Goal: Task Accomplishment & Management: Manage account settings

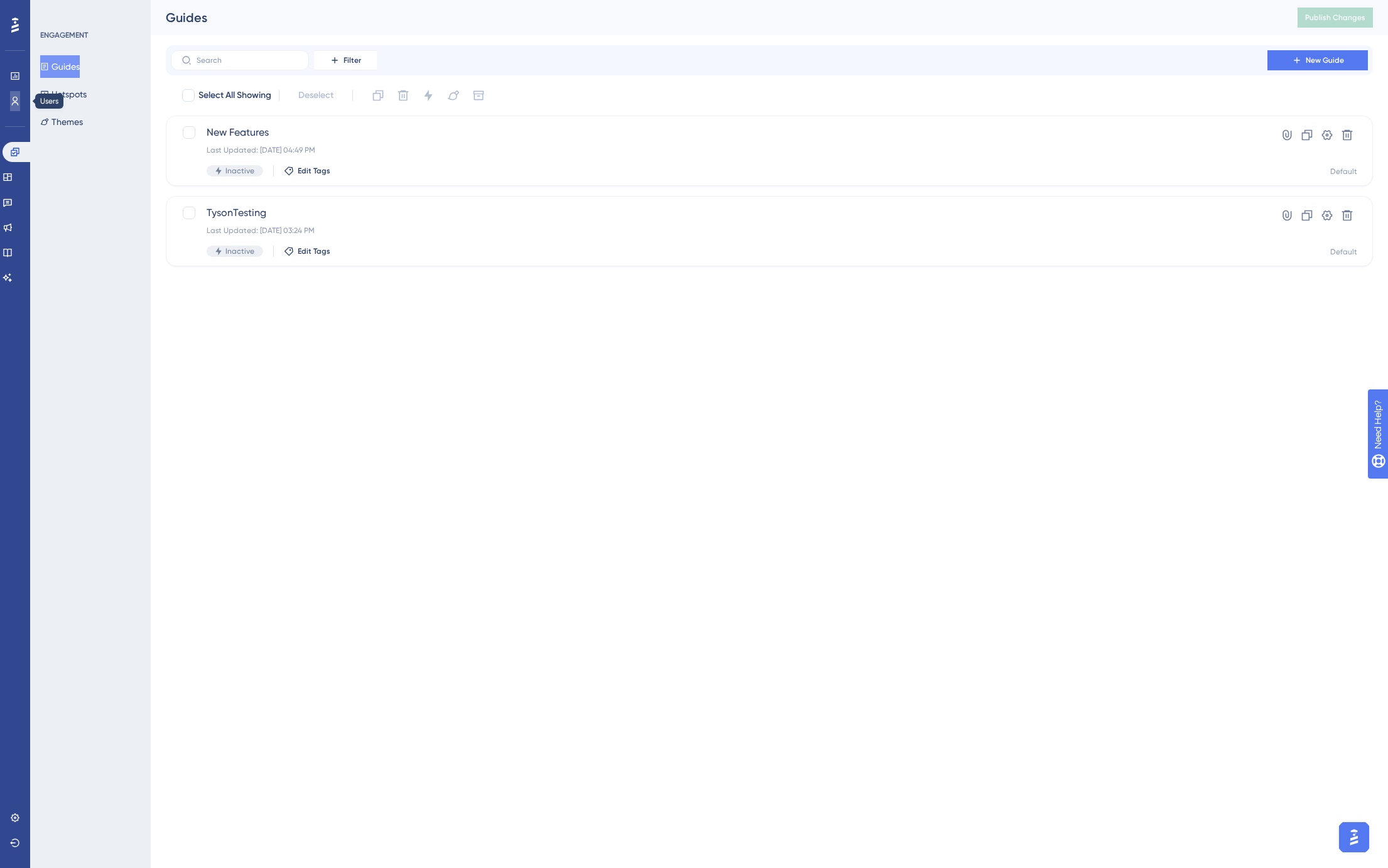
click at [12, 101] on icon at bounding box center [16, 102] width 10 height 10
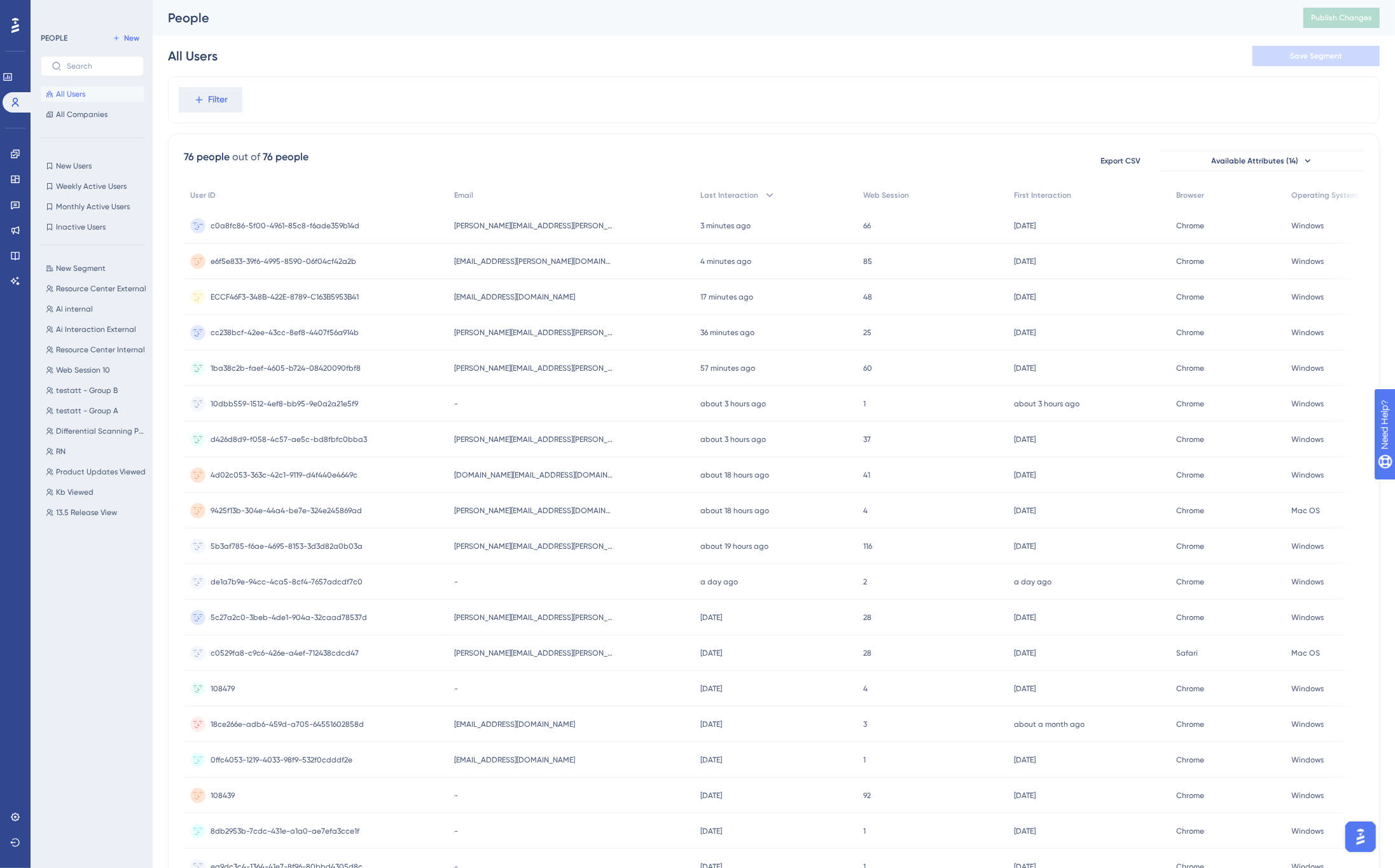
click at [514, 225] on span "[PERSON_NAME][EMAIL_ADDRESS][PERSON_NAME][DOMAIN_NAME]" at bounding box center [533, 226] width 159 height 10
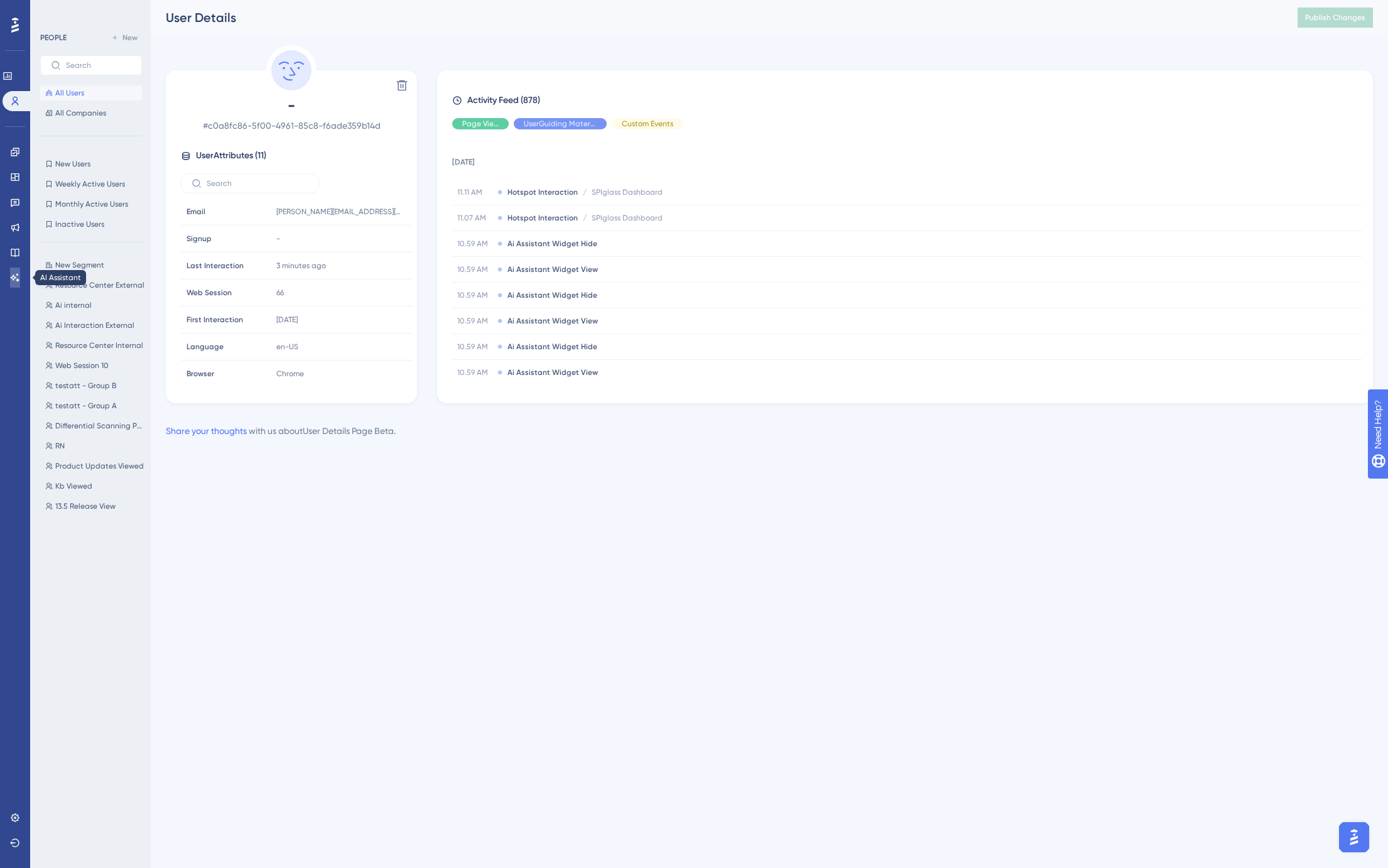
click at [17, 272] on icon at bounding box center [16, 277] width 10 height 10
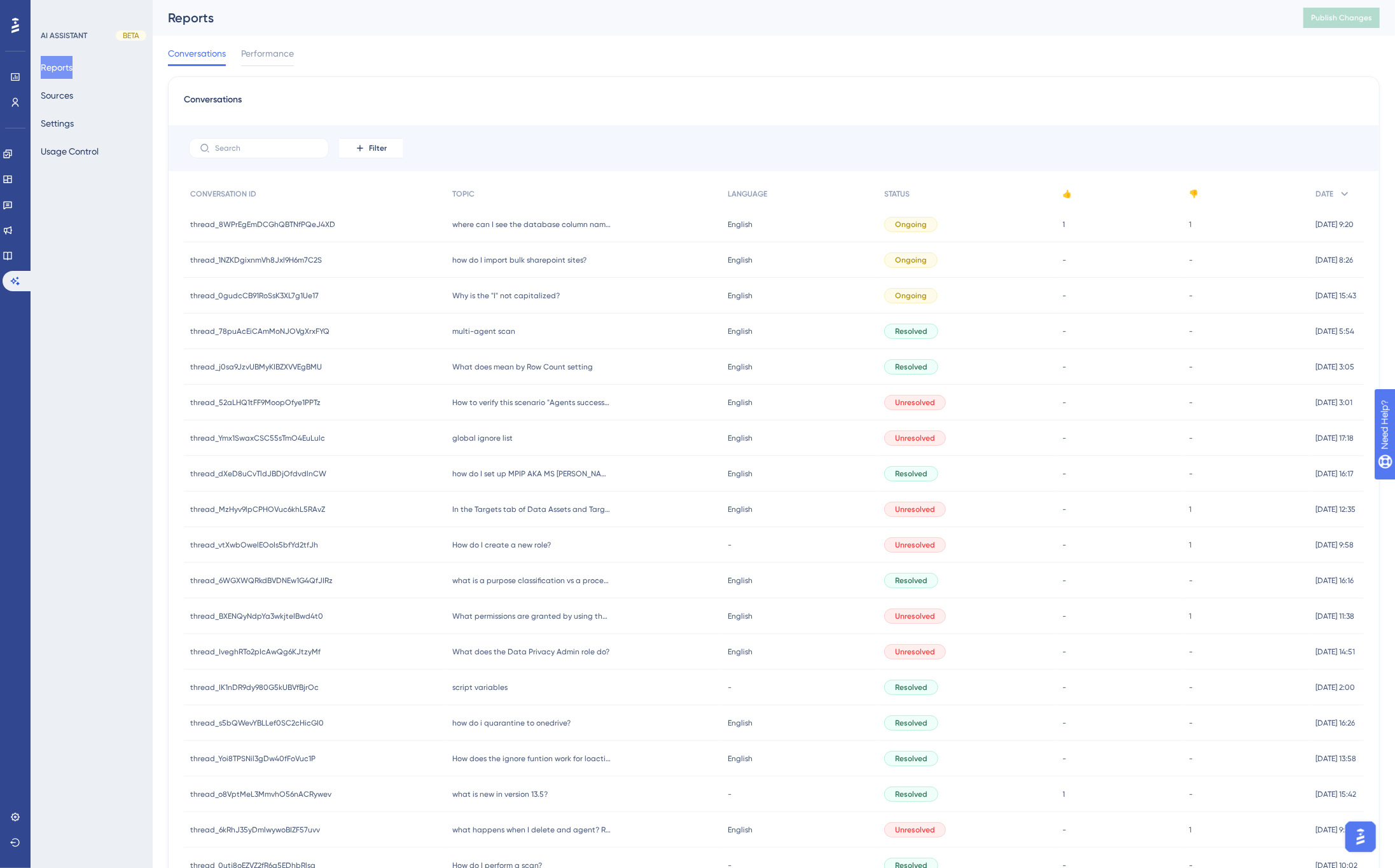
click at [513, 262] on span "how do I import bulk sharepoint sites?" at bounding box center [519, 260] width 134 height 10
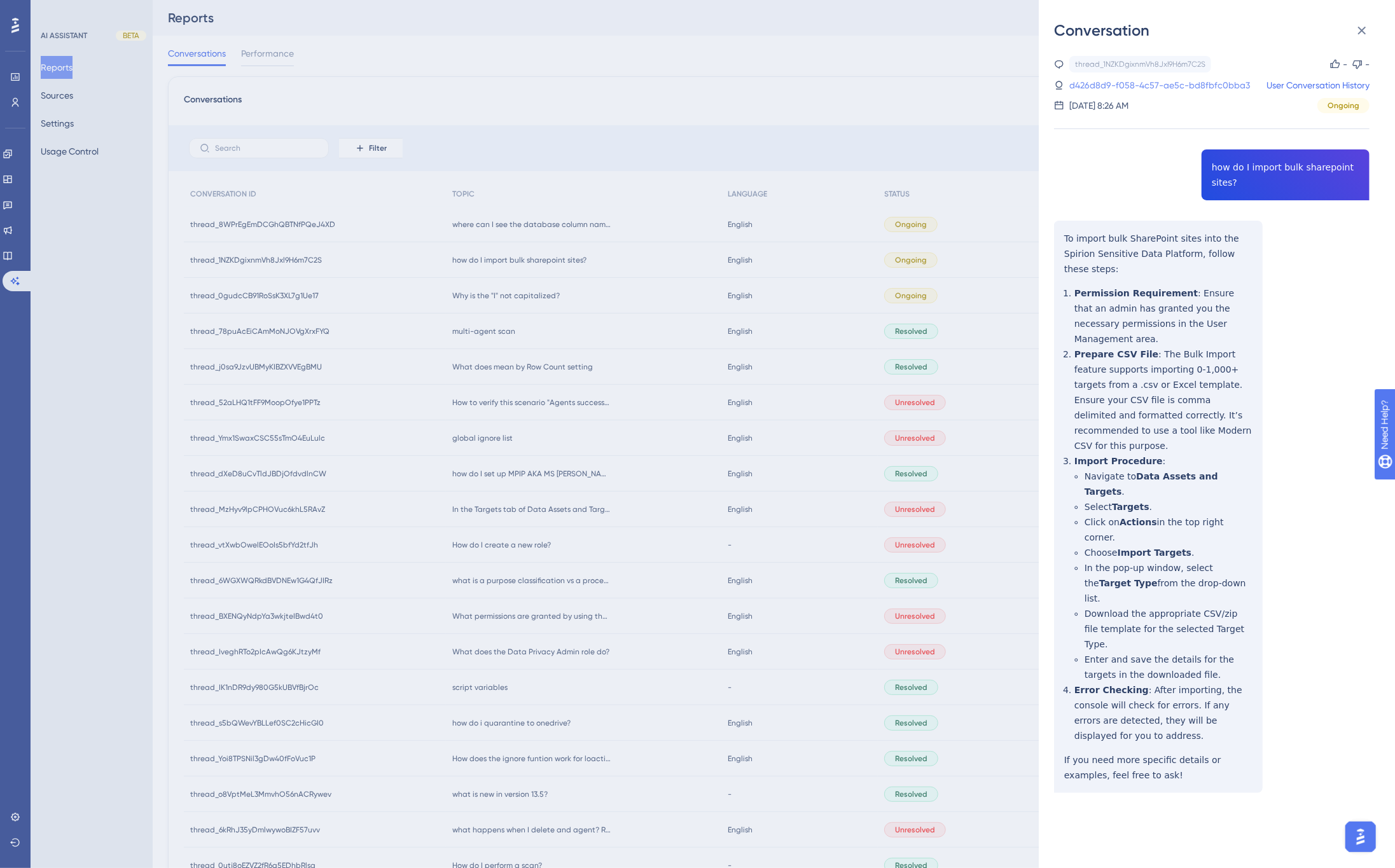
click at [1187, 84] on link "d426d8d9-f058-4c57-ae5c-bd8fbfc0bba3" at bounding box center [1159, 84] width 181 height 15
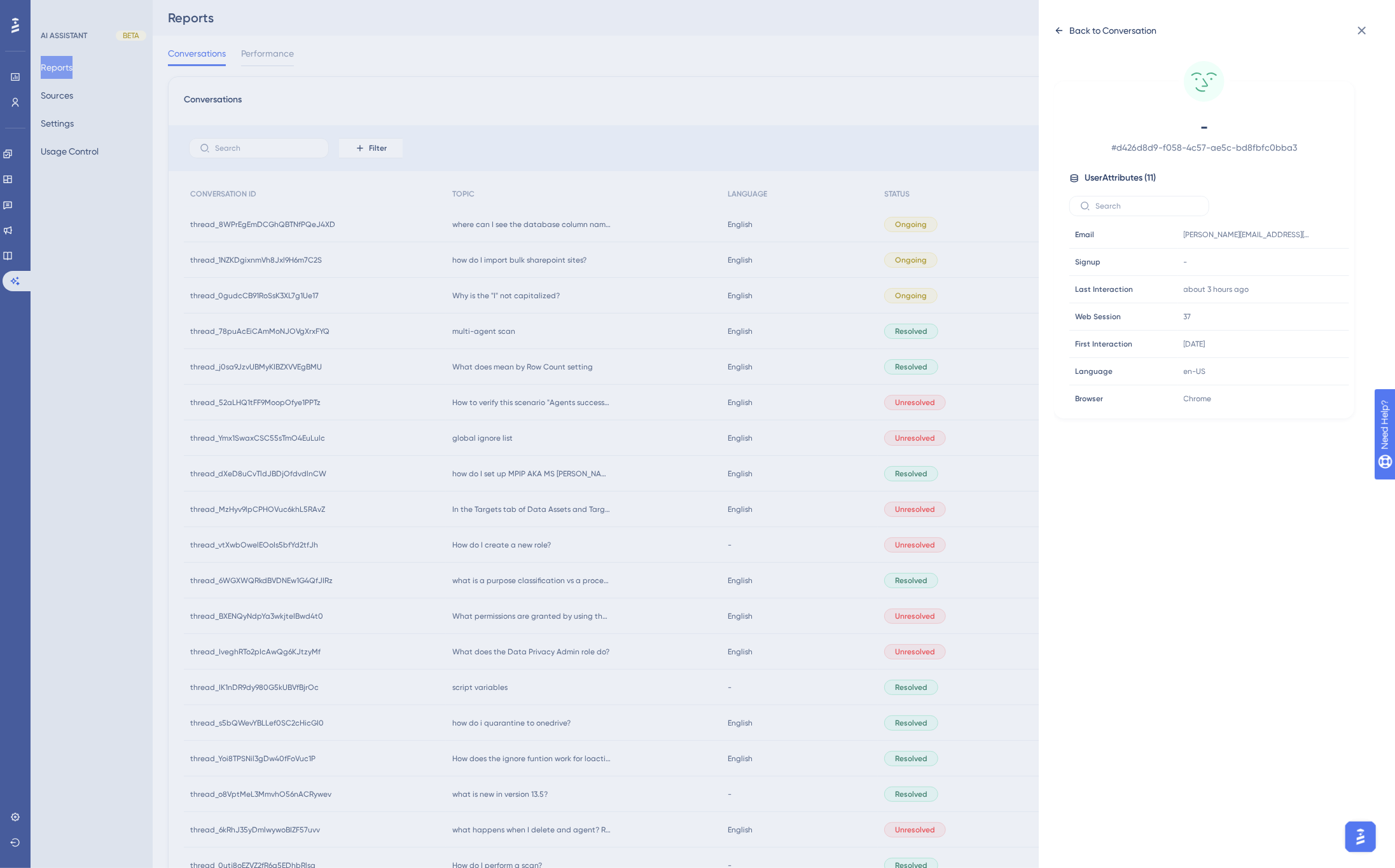
click at [1102, 24] on div "Back to Conversation" at bounding box center [1112, 30] width 87 height 15
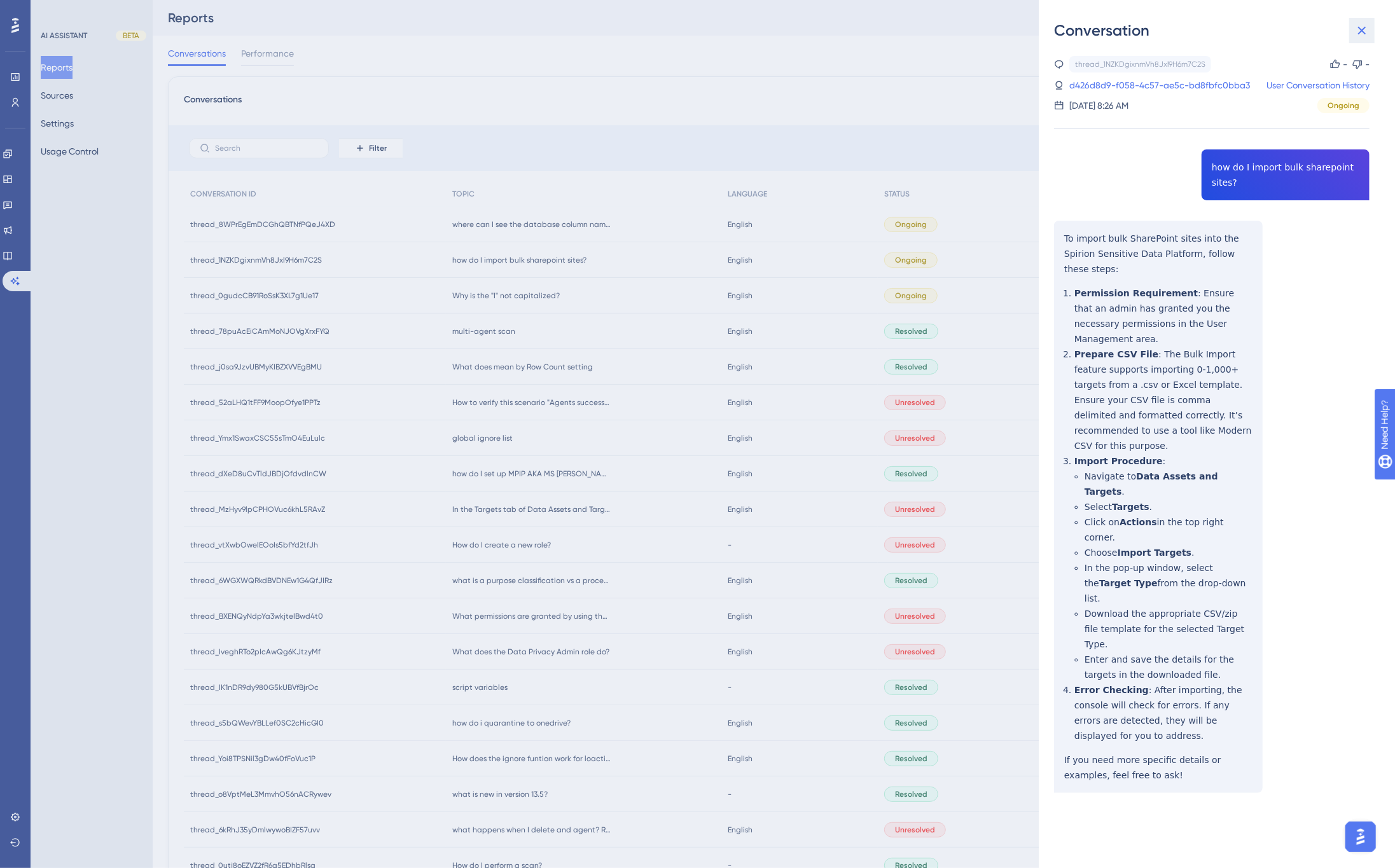
click at [1369, 32] on icon at bounding box center [1361, 30] width 15 height 15
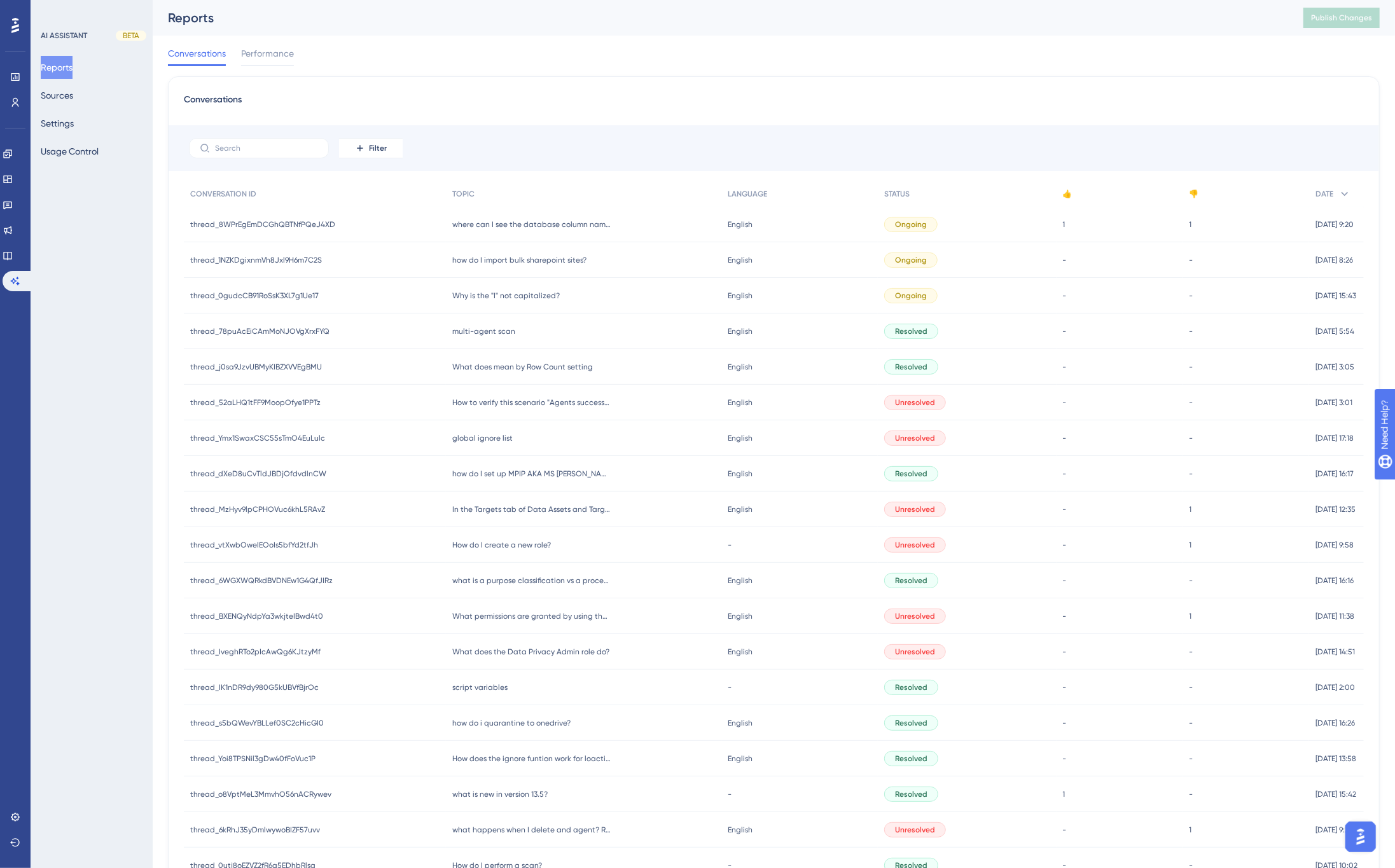
click at [280, 329] on span "thread_78puAcEiCAmMoNJOVgXrxFYQ" at bounding box center [259, 331] width 140 height 10
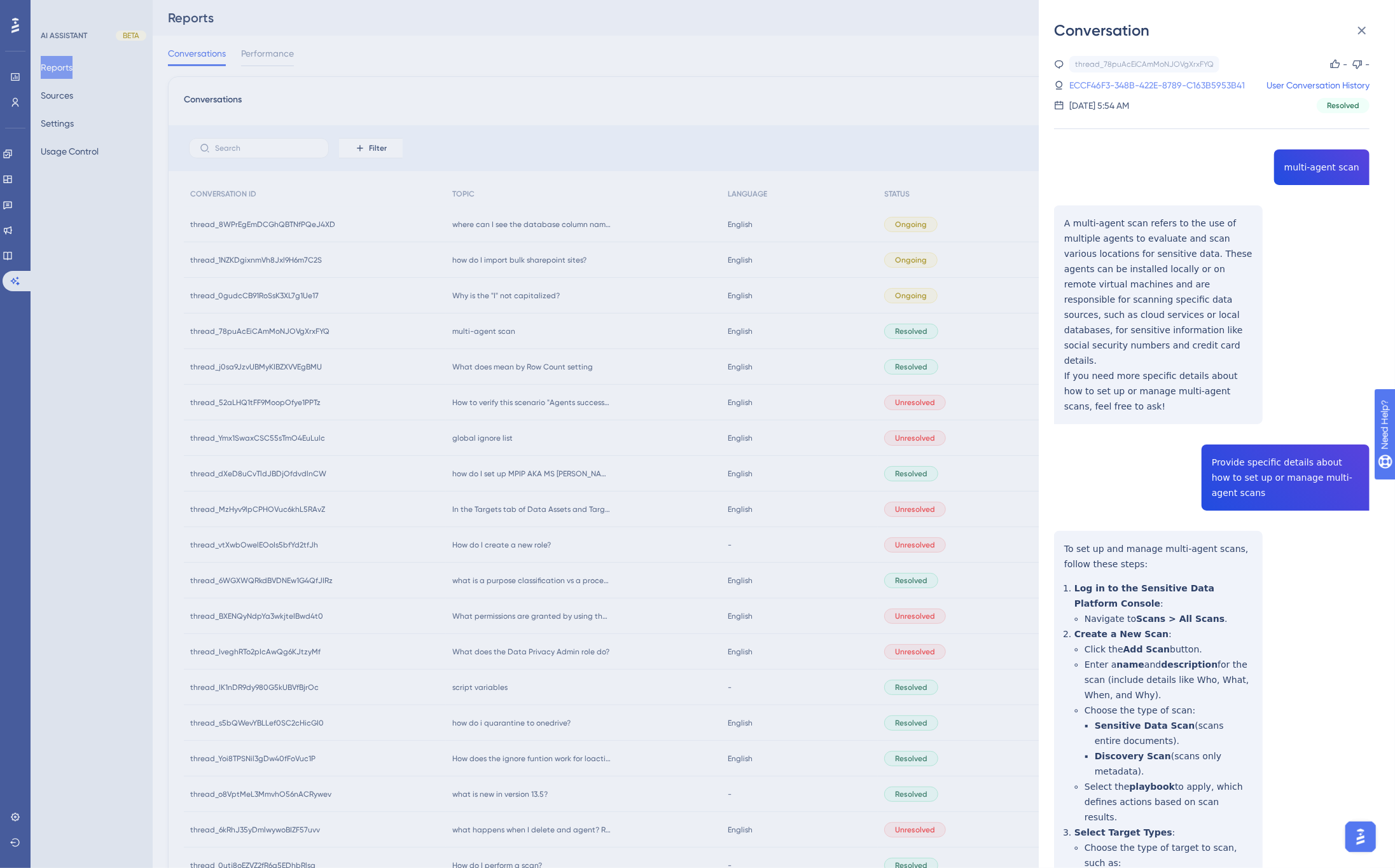
click at [1151, 84] on link "ECCF46F3-348B-422E-8789-C163B5953B41" at bounding box center [1157, 84] width 176 height 15
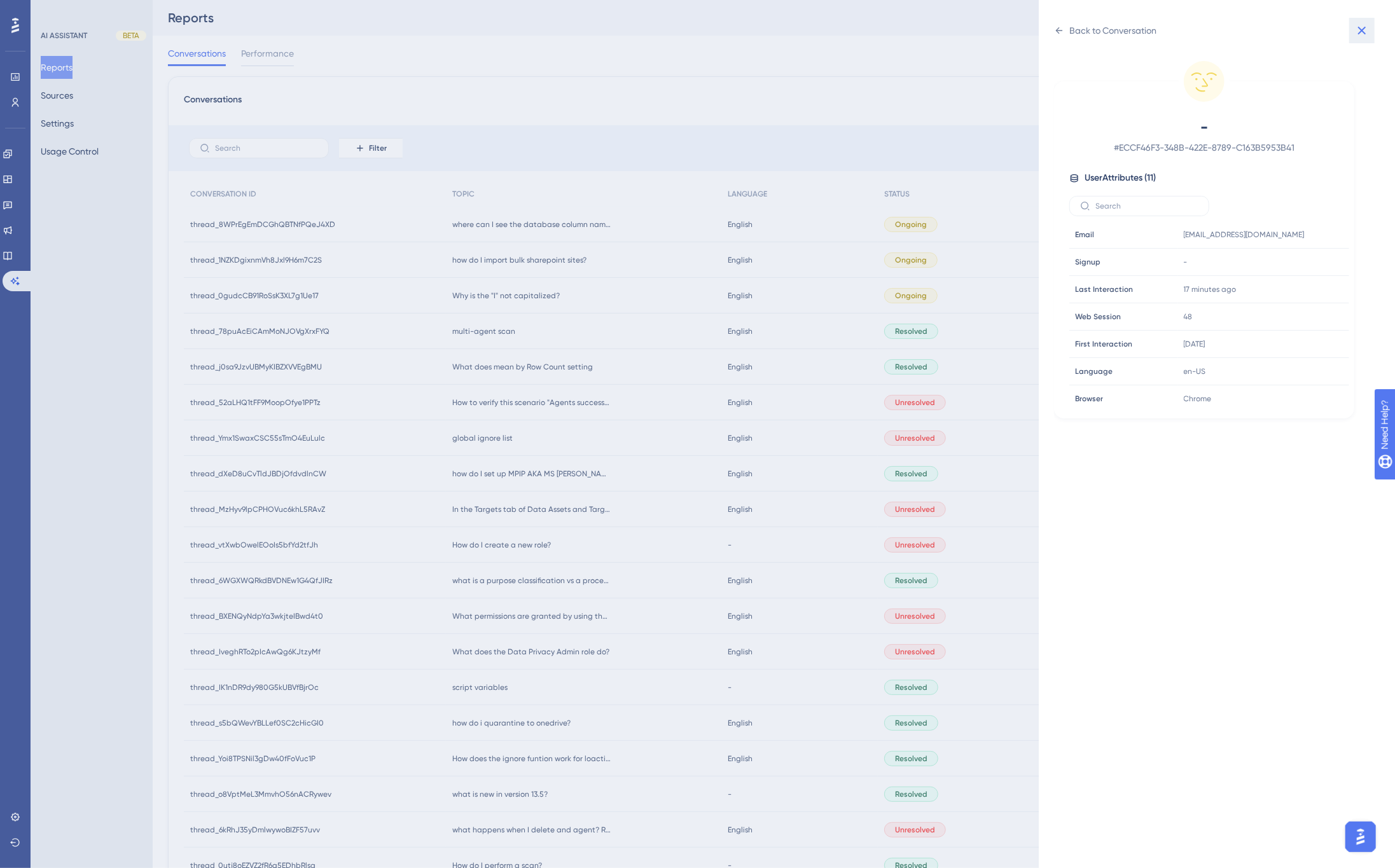
click at [1361, 33] on icon at bounding box center [1361, 30] width 15 height 15
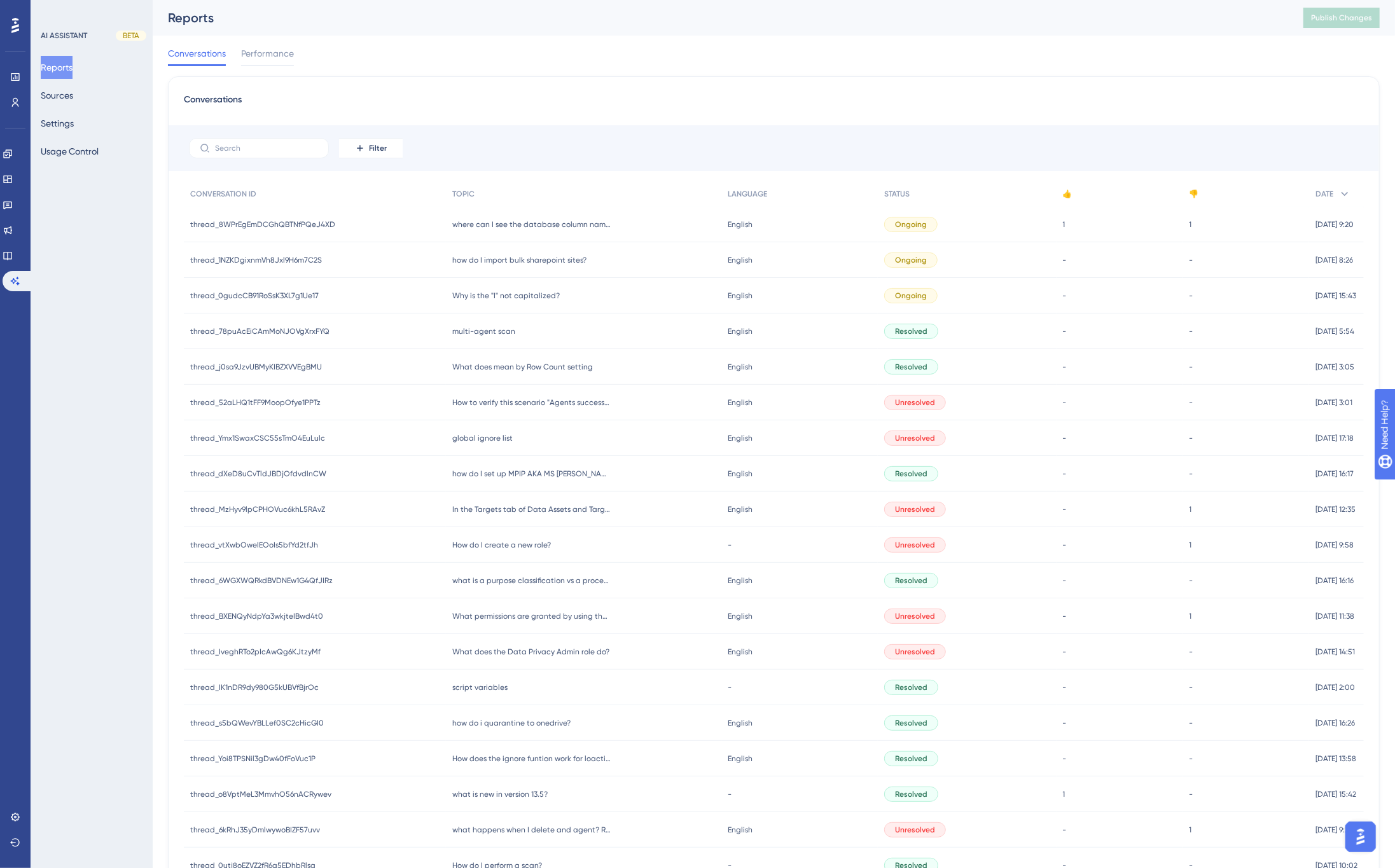
click at [787, 77] on div "Conversations Filter CONVERSATION ID TOPIC LANGUAGE STATUS 👍 👎 DATE thread_8WPr…" at bounding box center [773, 526] width 1212 height 899
click at [16, 103] on icon at bounding box center [15, 103] width 7 height 9
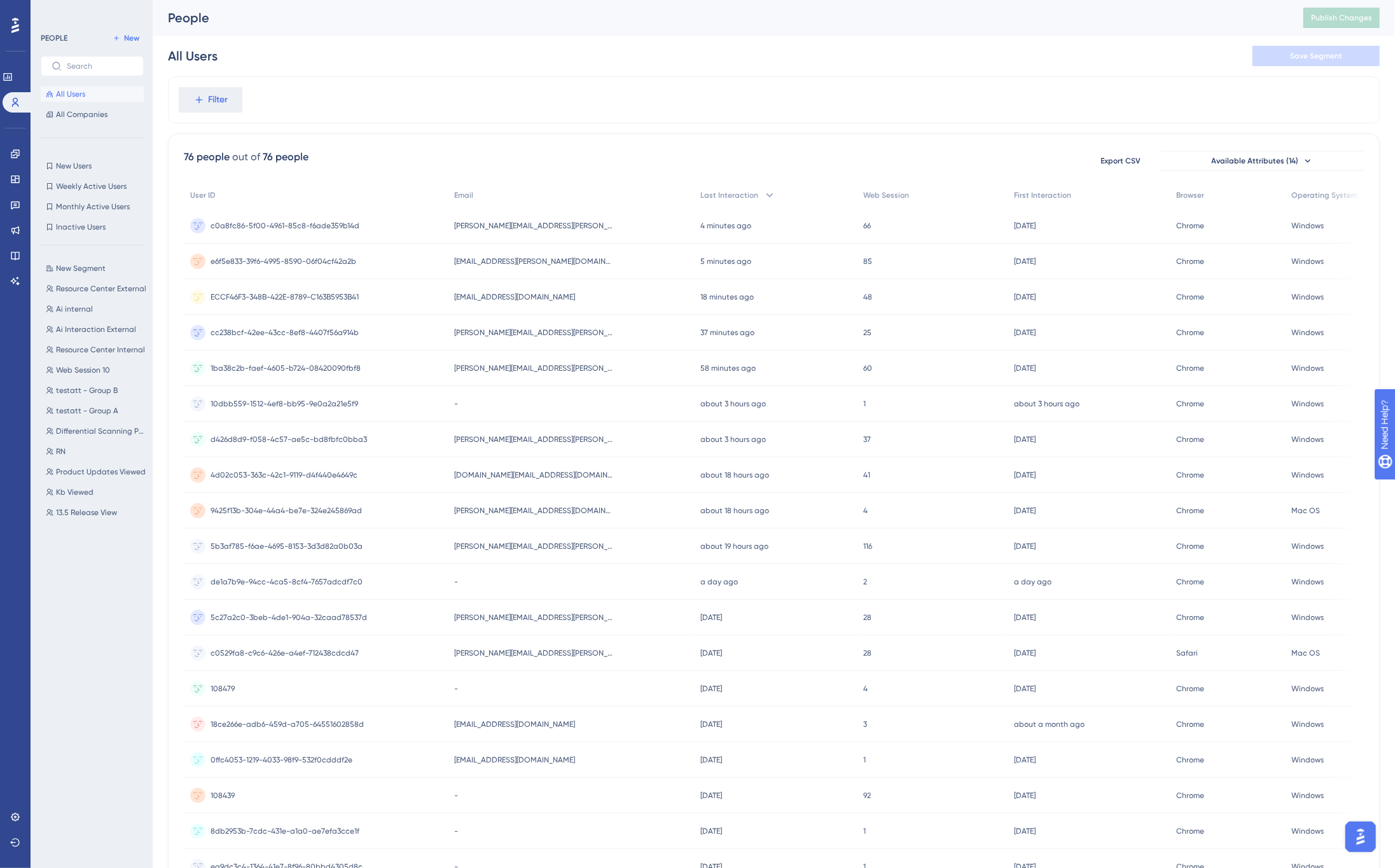
click at [390, 46] on div "All Users Save Segment" at bounding box center [773, 56] width 1212 height 41
click at [880, 34] on div "People Publish Changes" at bounding box center [773, 18] width 1242 height 35
click at [599, 74] on div "All Users Save Segment" at bounding box center [773, 56] width 1212 height 41
drag, startPoint x: 315, startPoint y: 223, endPoint x: 392, endPoint y: 144, distance: 110.3
click at [392, 144] on div "76 people out of 76 people Export CSV Available Attributes (14) User ID Email L…" at bounding box center [773, 555] width 1212 height 843
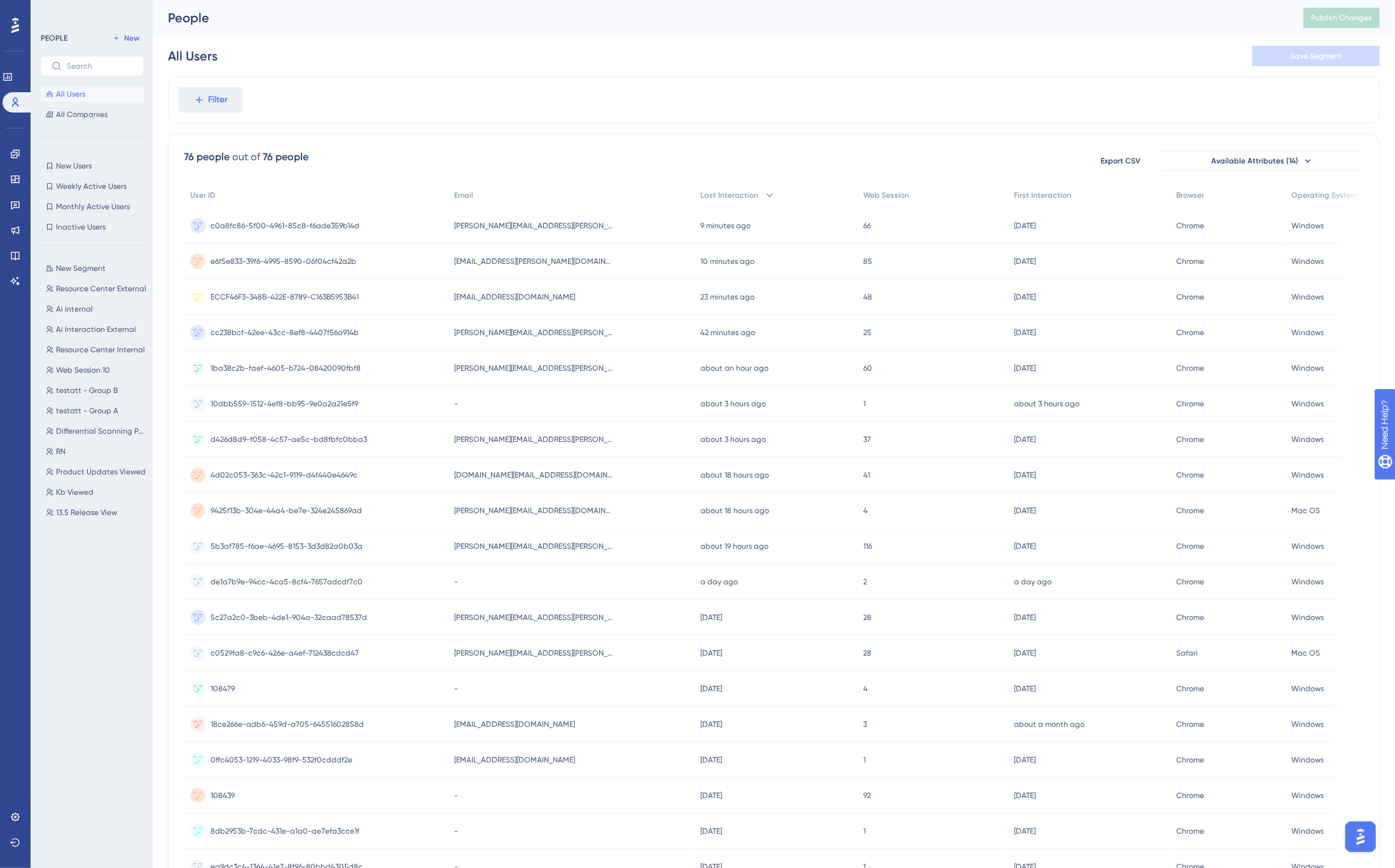
click at [420, 97] on div "Filter" at bounding box center [773, 100] width 1212 height 47
click at [15, 251] on icon at bounding box center [16, 256] width 10 height 10
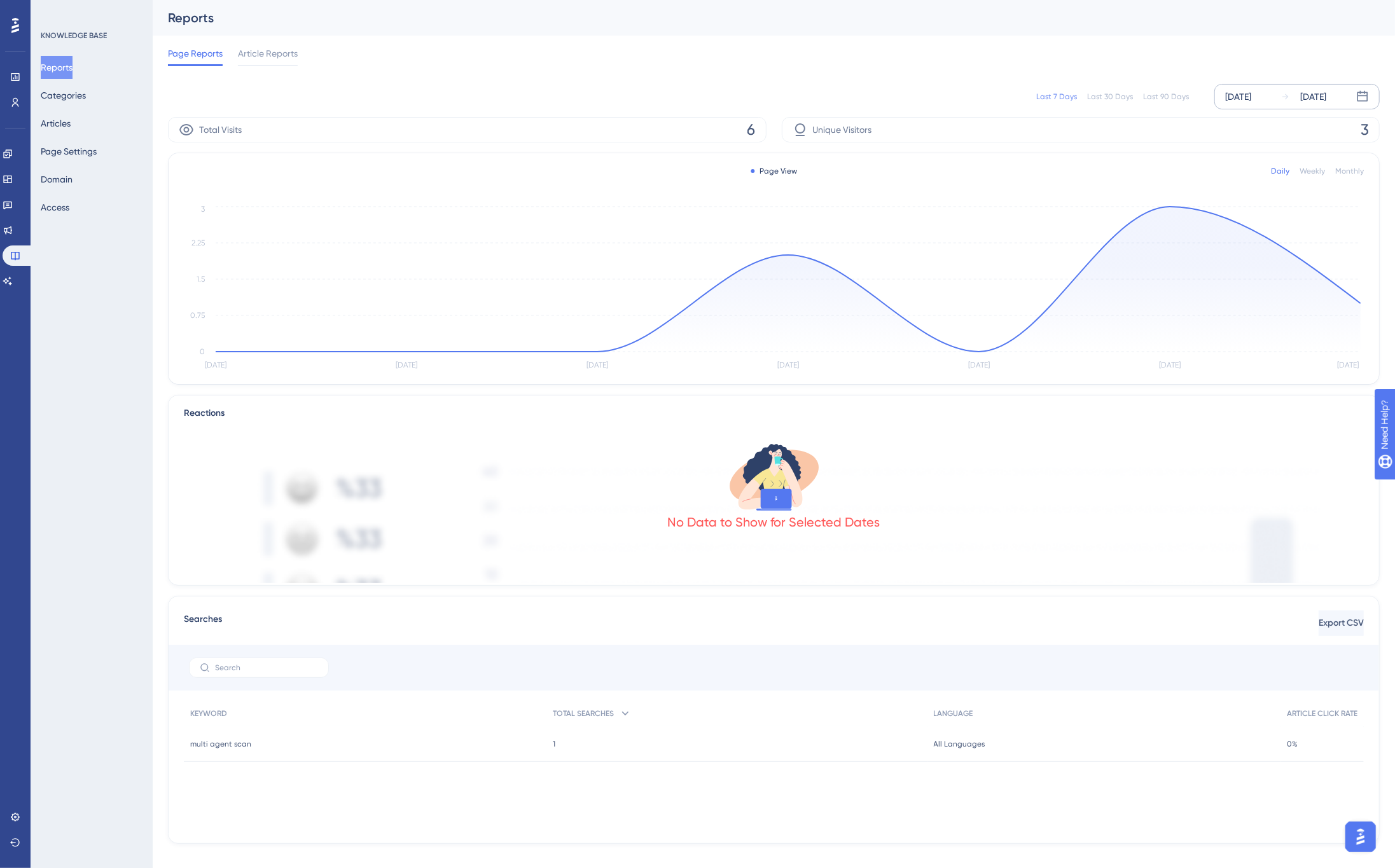
click at [1251, 96] on div "[DATE]" at bounding box center [1238, 96] width 26 height 15
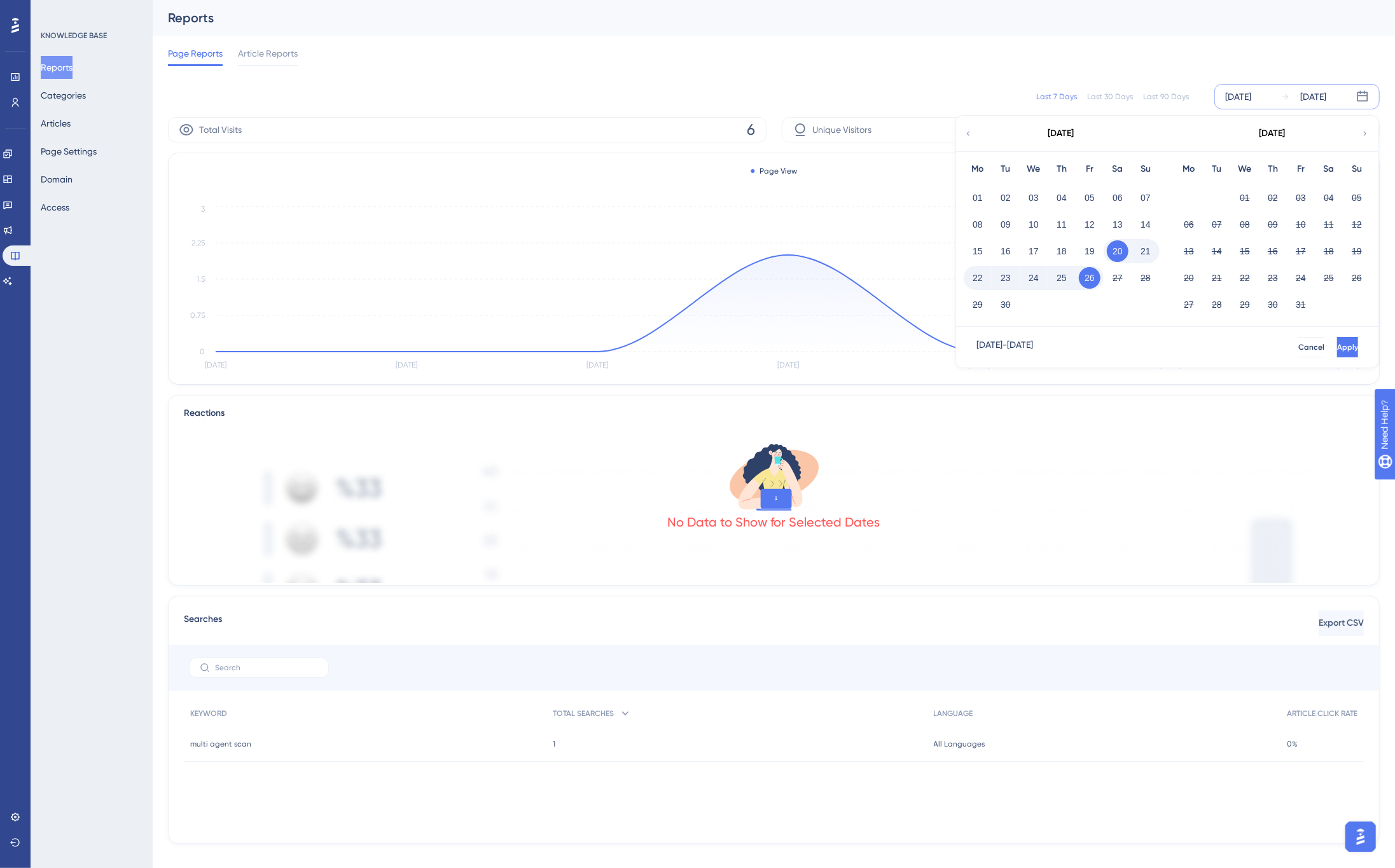
click at [1174, 99] on div "Last 90 Days" at bounding box center [1166, 97] width 46 height 10
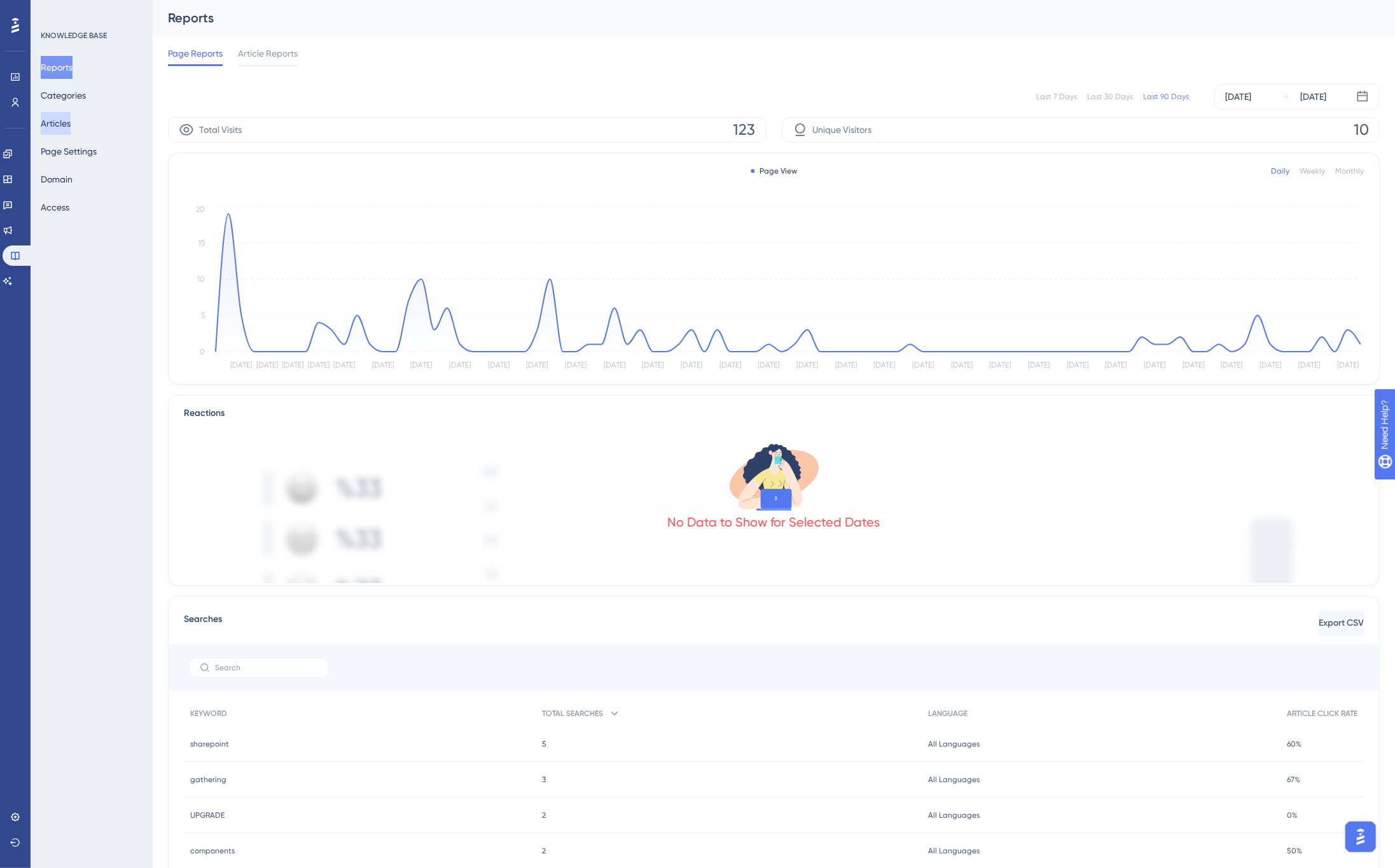
click at [59, 122] on button "Articles" at bounding box center [56, 123] width 30 height 23
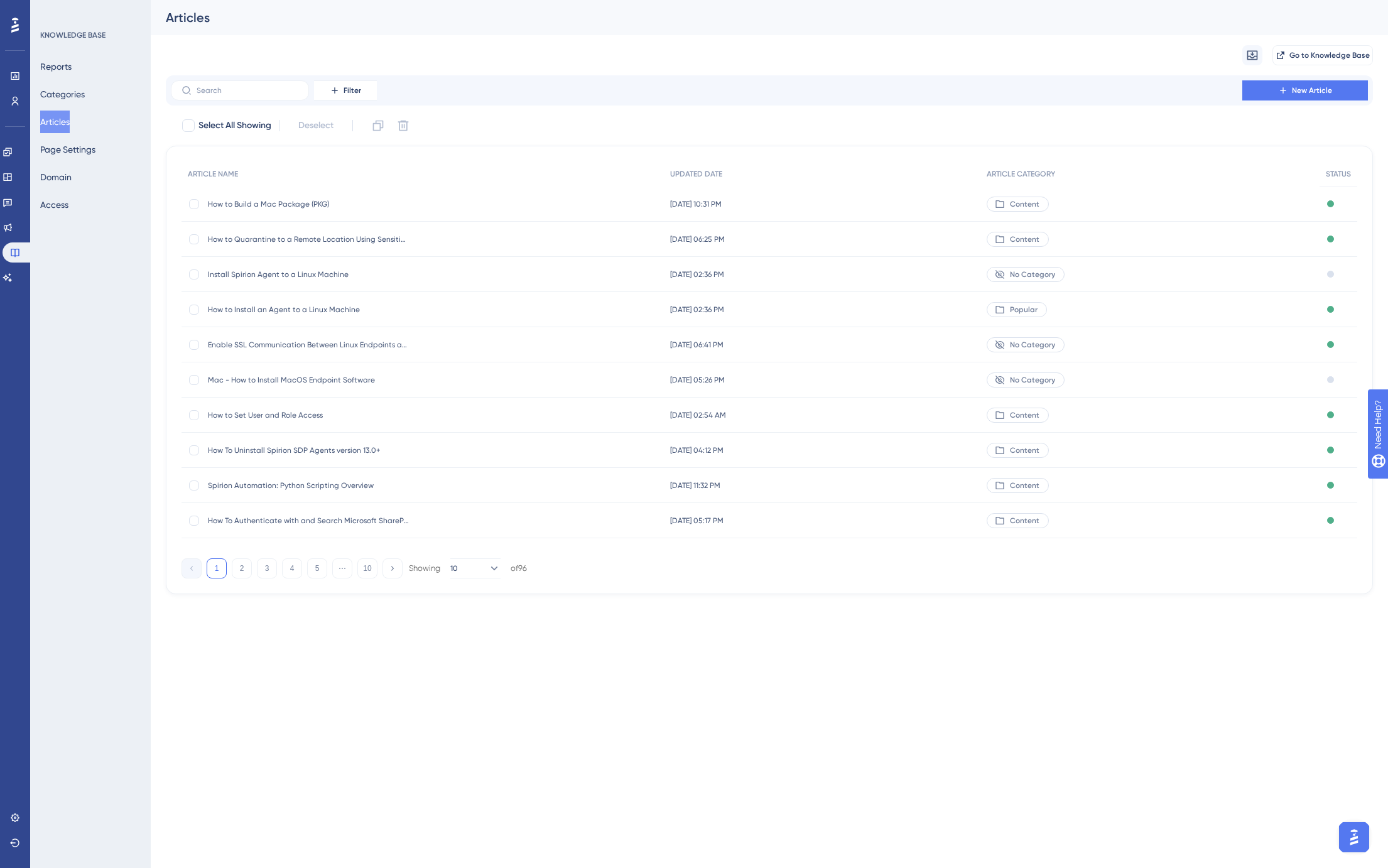
click at [457, 49] on div "Migrate from Go to Knowledge Base" at bounding box center [769, 55] width 1207 height 40
click at [372, 41] on div "Migrate from Go to Knowledge Base" at bounding box center [769, 55] width 1207 height 40
drag, startPoint x: 20, startPoint y: 201, endPoint x: 20, endPoint y: 192, distance: 9.0
click at [12, 201] on link at bounding box center [8, 202] width 10 height 20
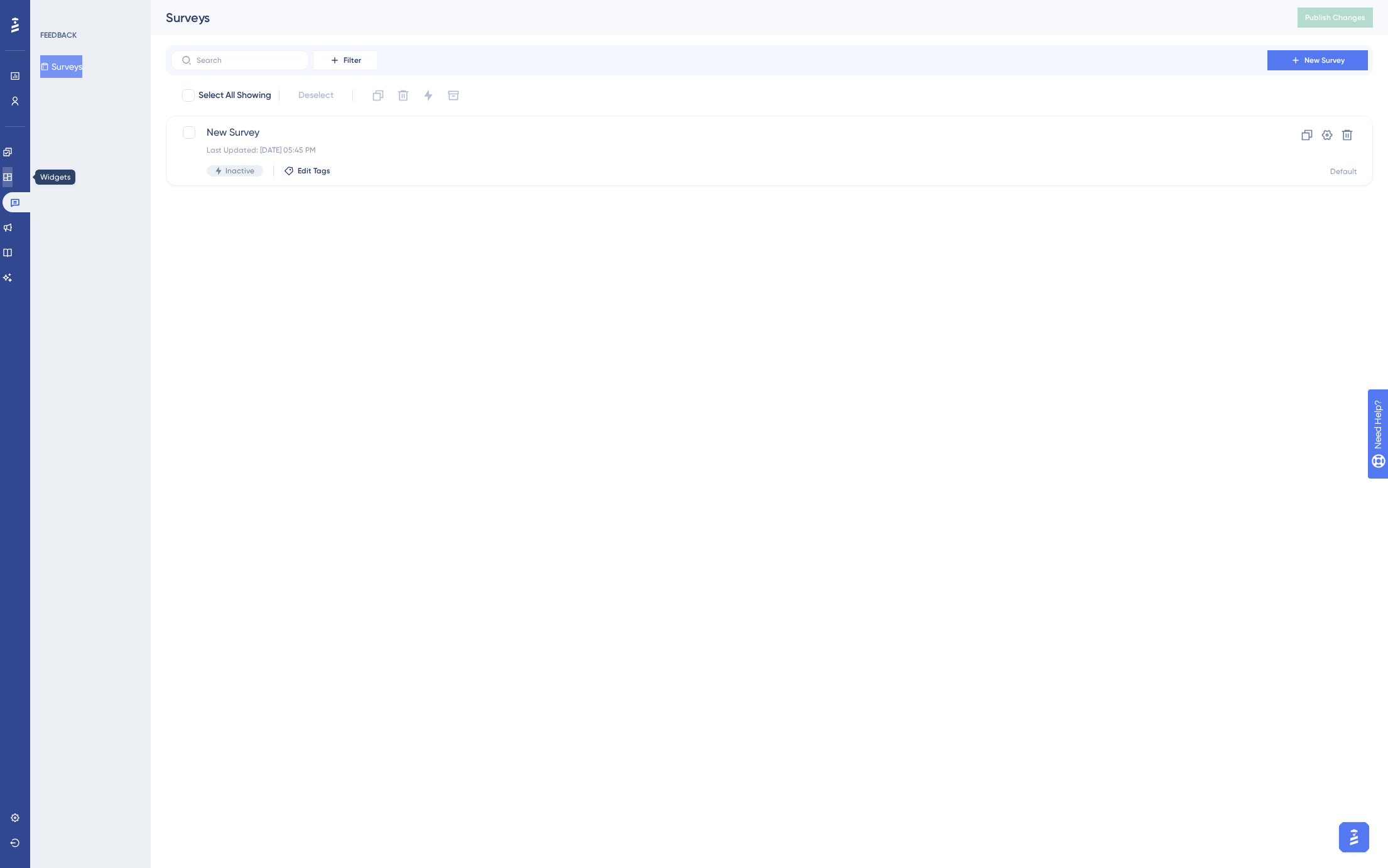
click at [12, 171] on link at bounding box center [8, 177] width 10 height 20
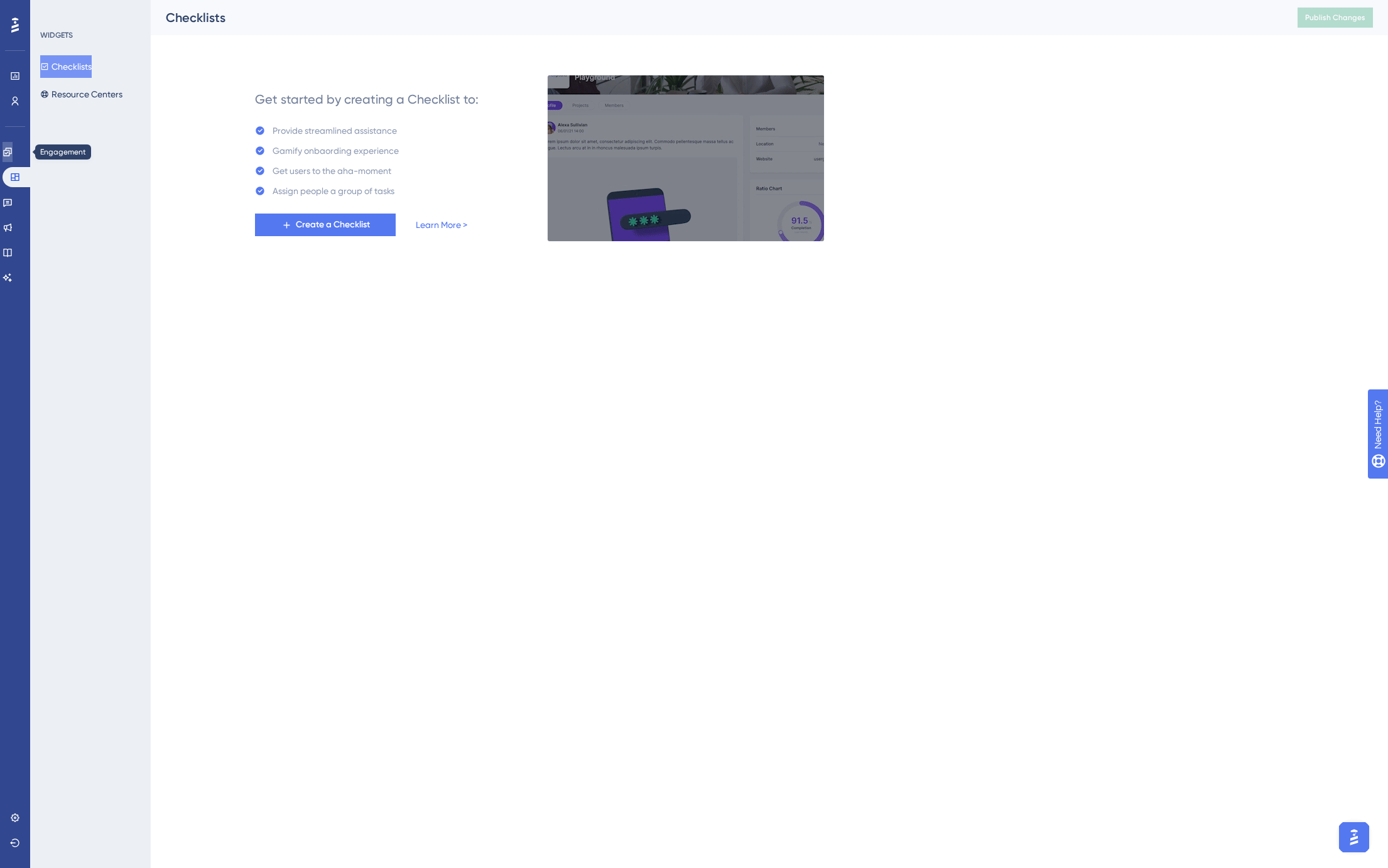
click at [12, 143] on link at bounding box center [8, 151] width 10 height 20
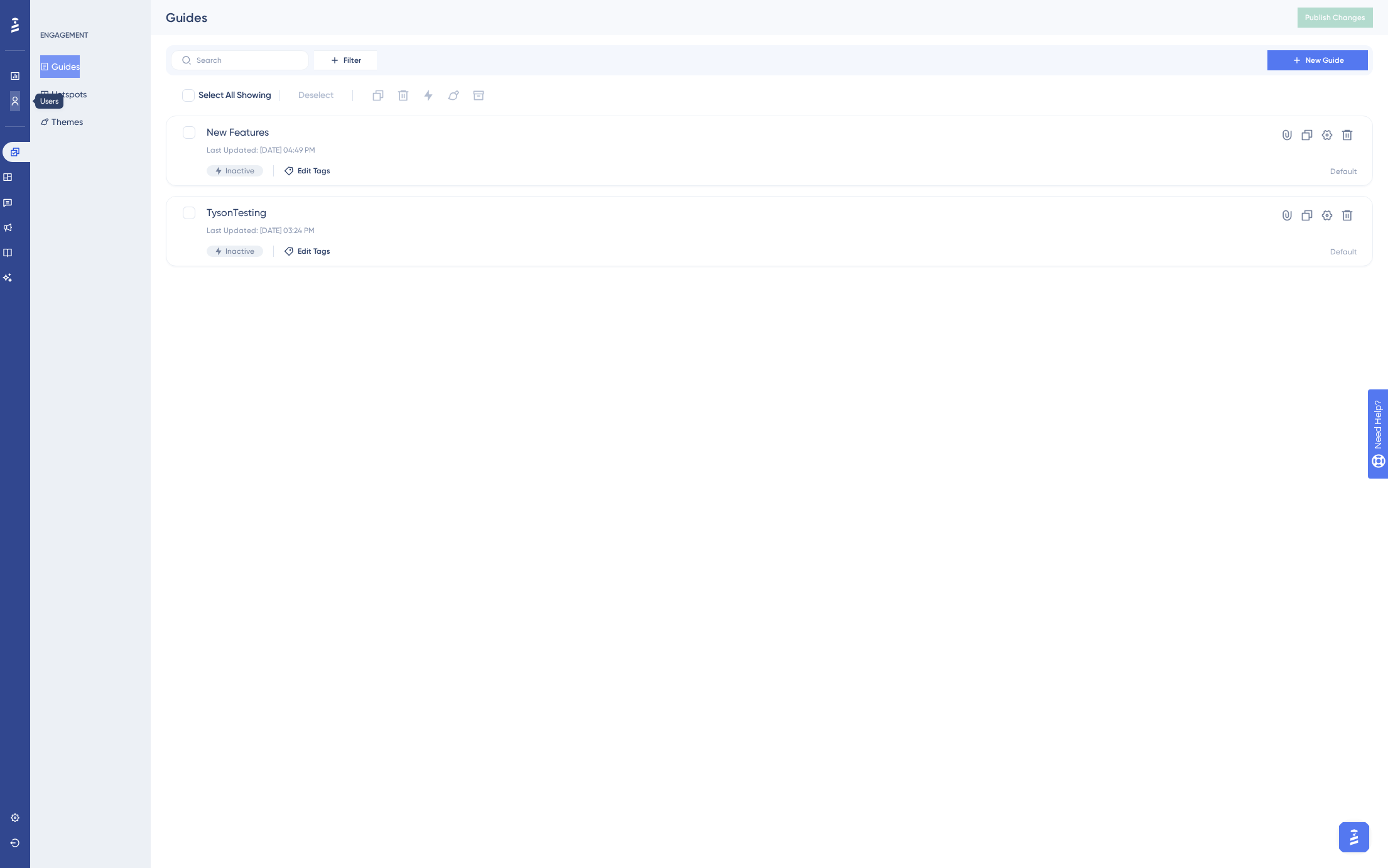
click at [15, 96] on icon at bounding box center [16, 102] width 10 height 10
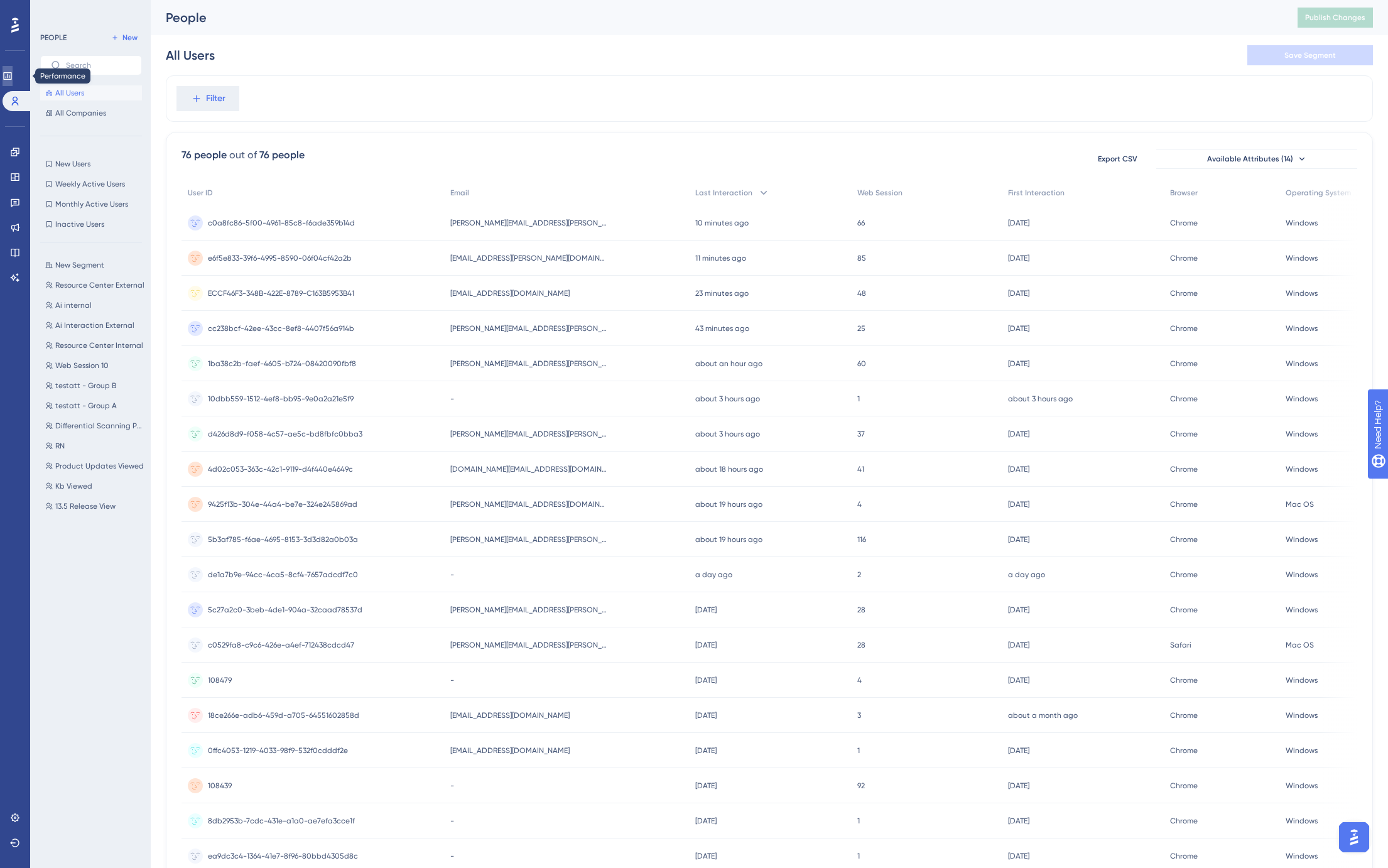
click at [12, 74] on icon at bounding box center [8, 76] width 10 height 10
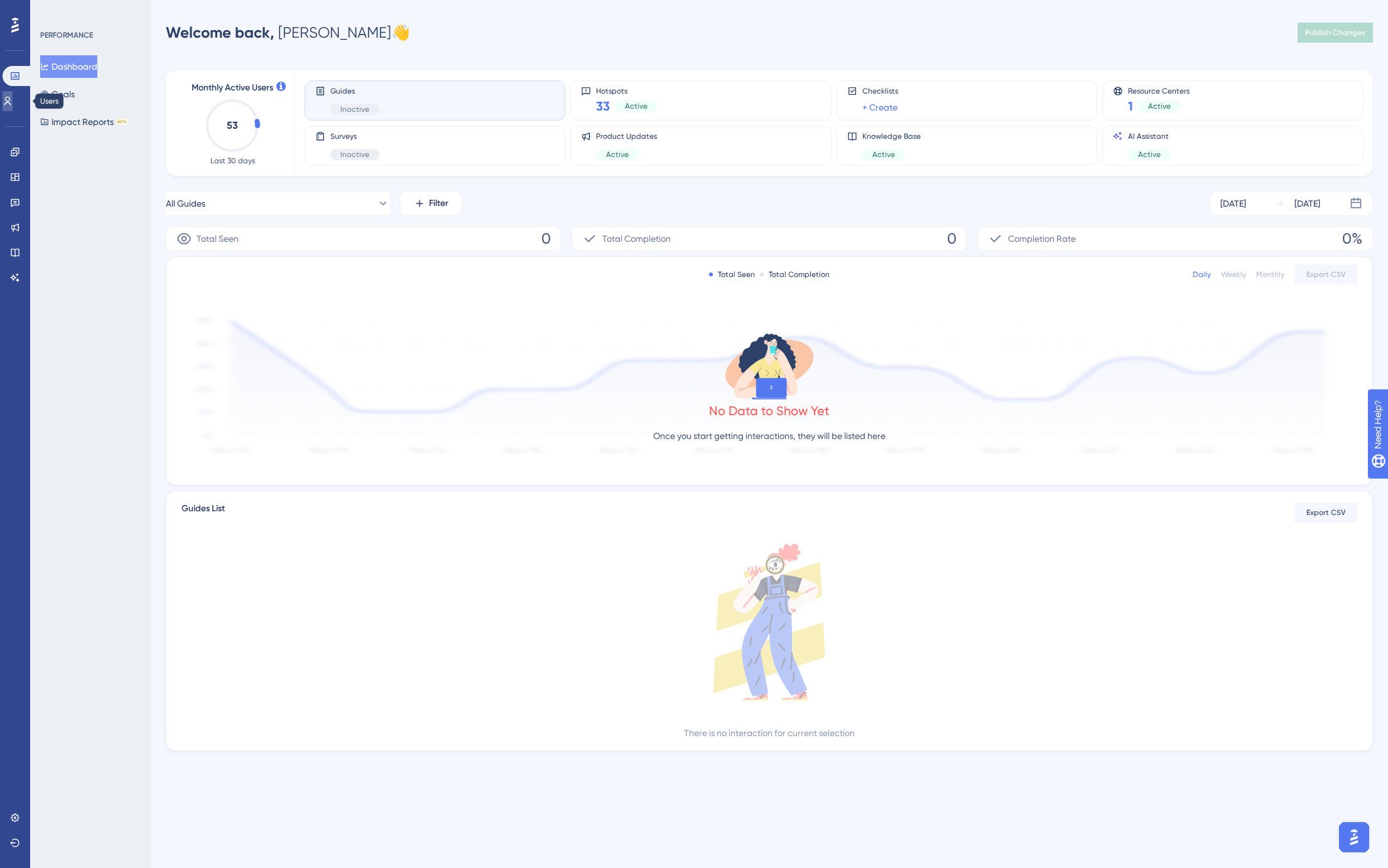
click at [12, 99] on icon at bounding box center [8, 102] width 10 height 10
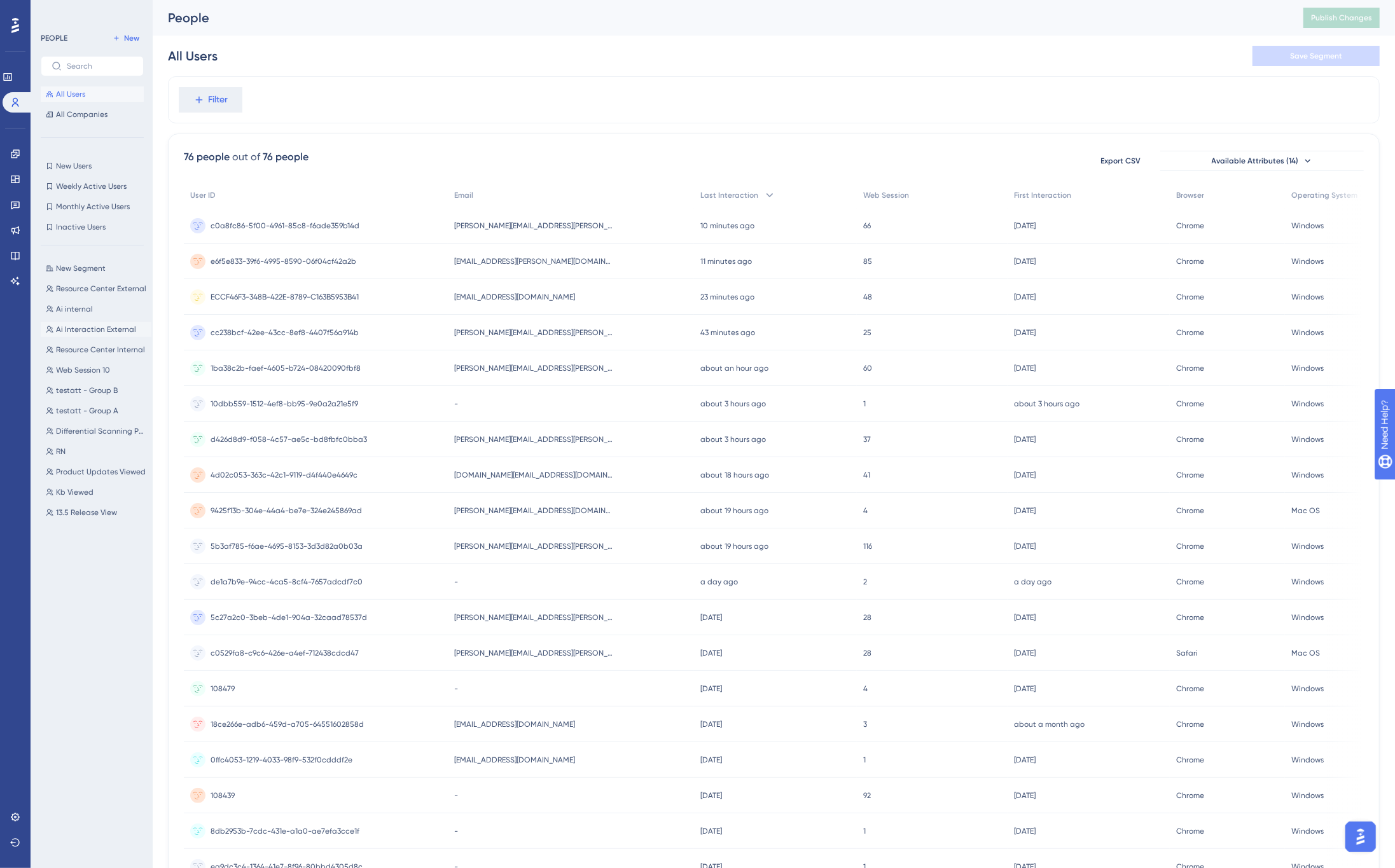
click at [89, 329] on span "Ai Interaction External" at bounding box center [96, 329] width 80 height 10
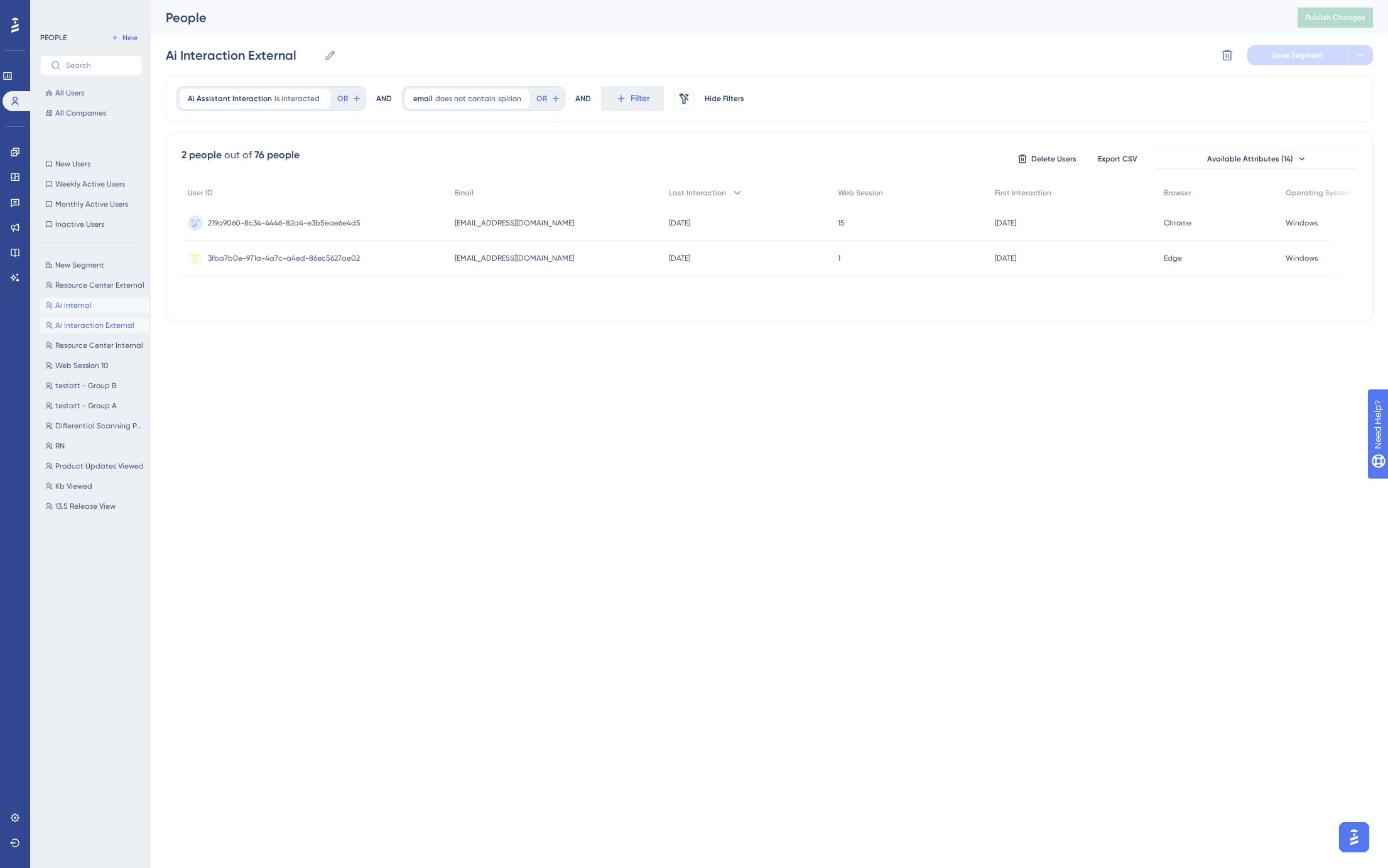
click at [80, 300] on span "Ai internal" at bounding box center [73, 305] width 36 height 10
type input "Ai internal"
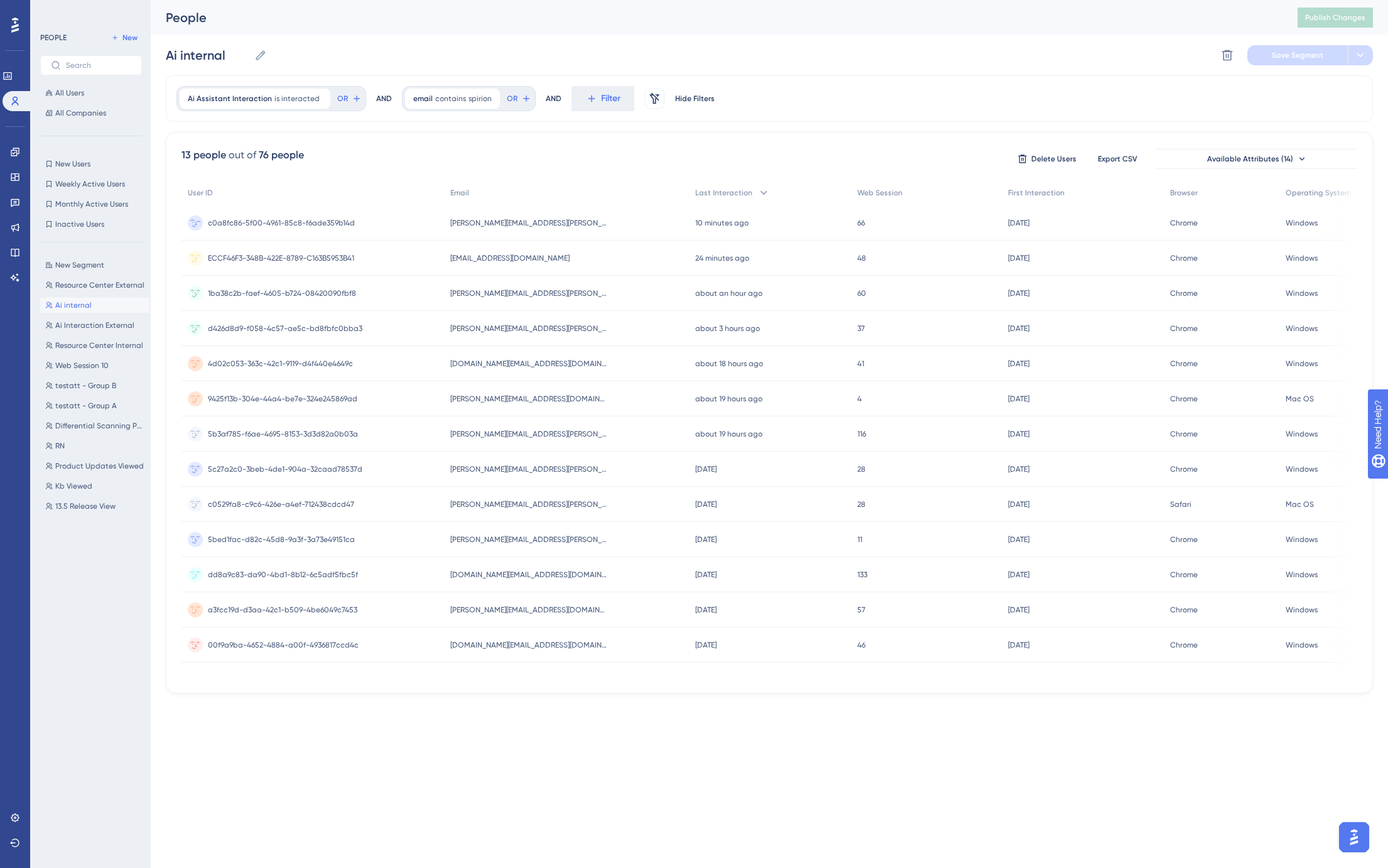
click at [531, 30] on div "People Publish Changes" at bounding box center [769, 17] width 1237 height 35
click at [530, 41] on div "Ai internal Ai internal Delete Segment Save Segment" at bounding box center [769, 55] width 1207 height 40
click at [996, 26] on div "People" at bounding box center [715, 17] width 1100 height 17
